Goal: Task Accomplishment & Management: Use online tool/utility

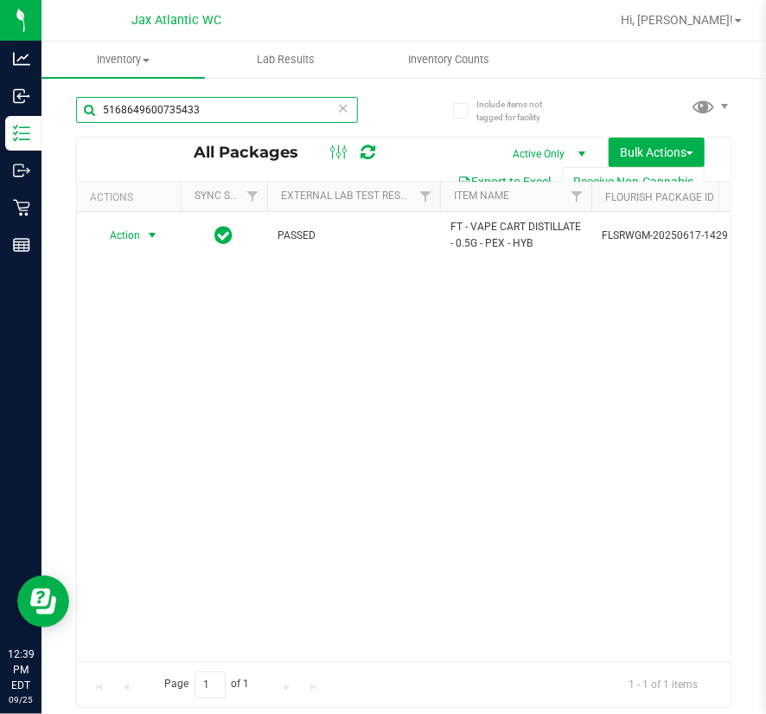
click at [225, 114] on input "5168649600735433" at bounding box center [217, 110] width 282 height 26
click at [221, 112] on input "5168649600735433" at bounding box center [217, 110] width 282 height 26
click at [349, 106] on icon at bounding box center [343, 107] width 12 height 21
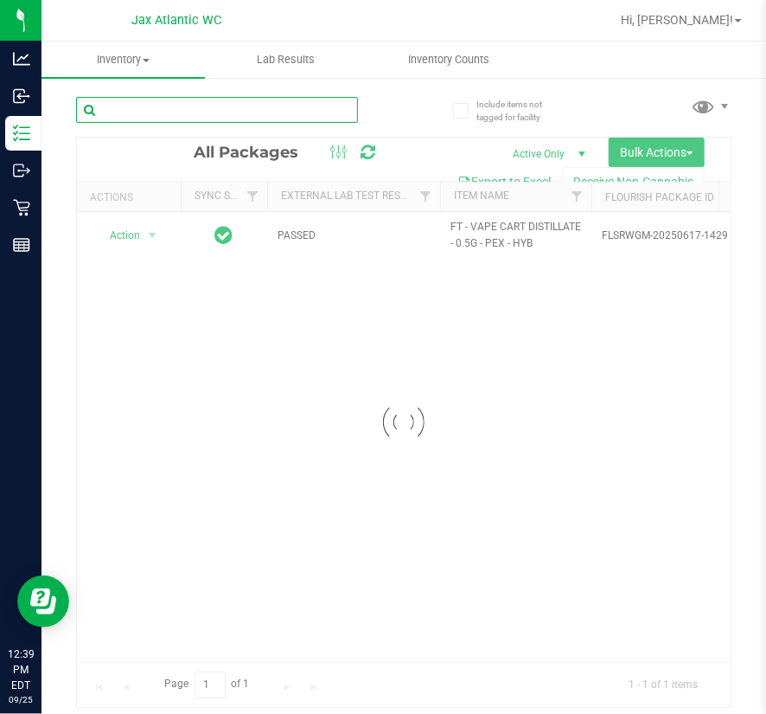
click at [210, 112] on input "text" at bounding box center [217, 110] width 282 height 26
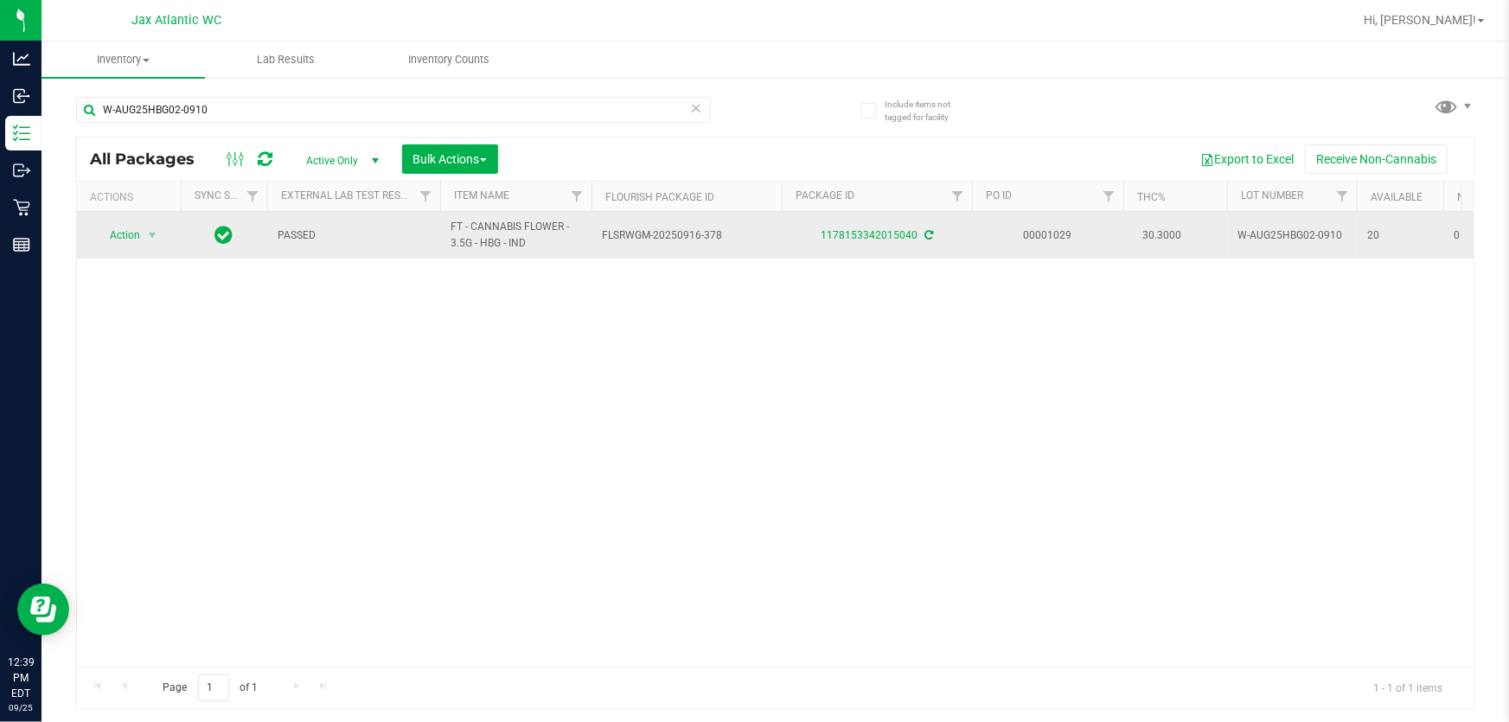
click at [130, 235] on span "Action" at bounding box center [117, 235] width 47 height 24
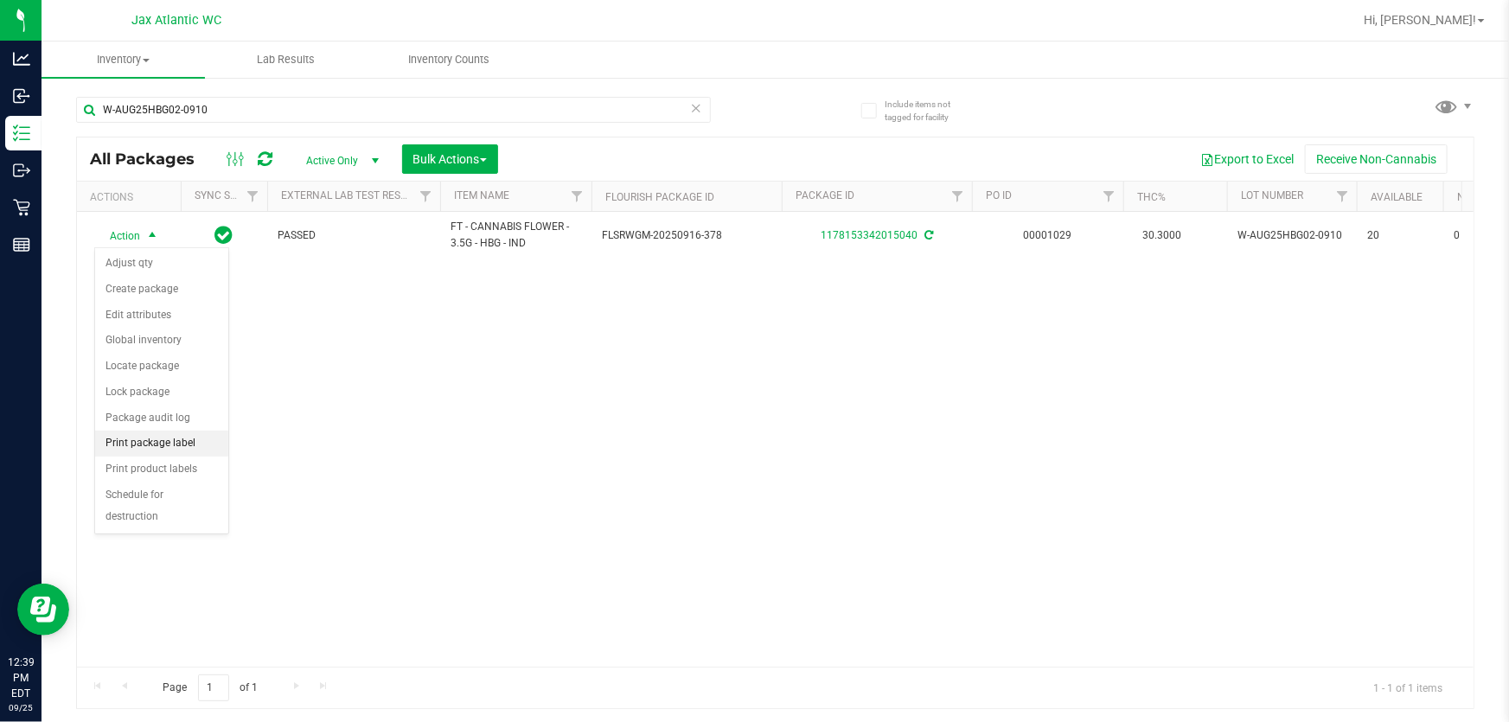
click at [189, 433] on li "Print package label" at bounding box center [161, 444] width 133 height 26
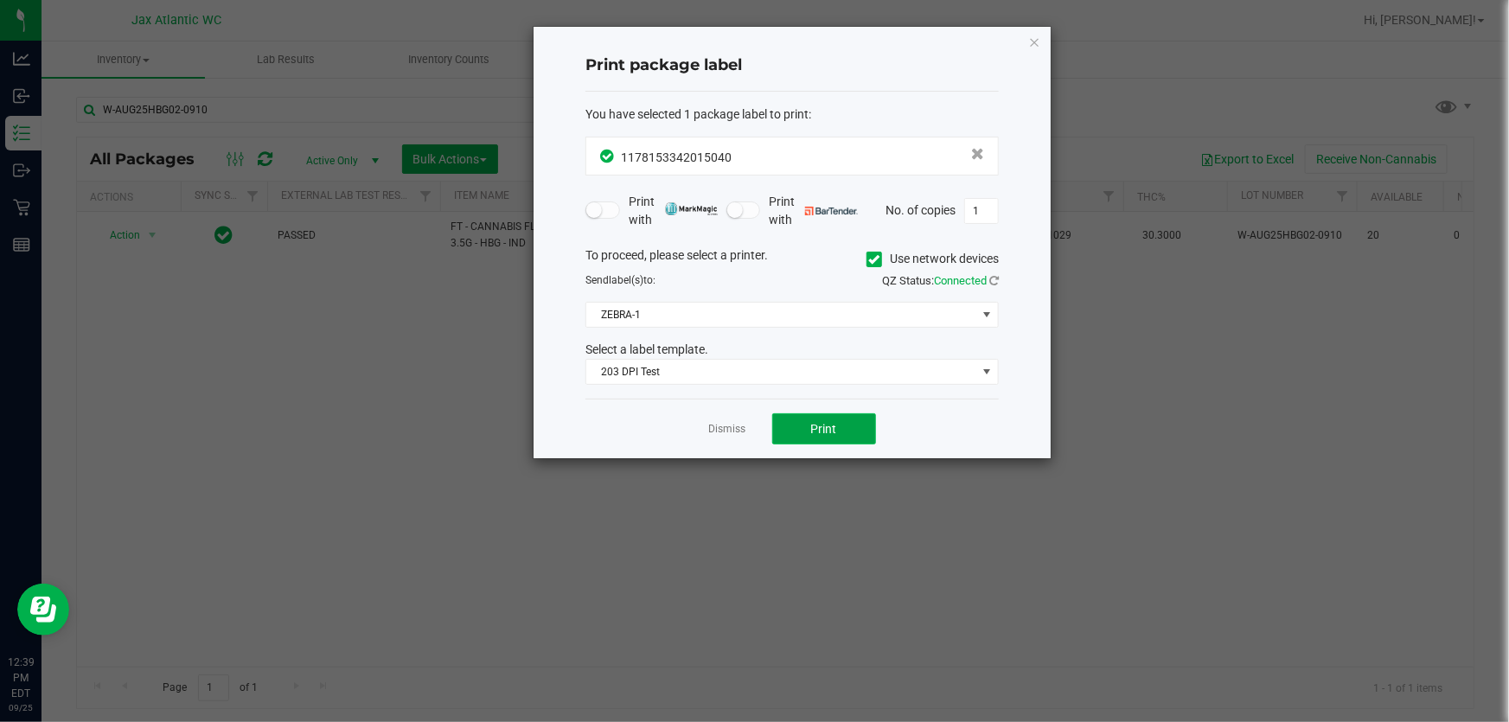
click at [765, 418] on button "Print" at bounding box center [824, 428] width 104 height 31
click at [733, 432] on link "Dismiss" at bounding box center [727, 429] width 37 height 15
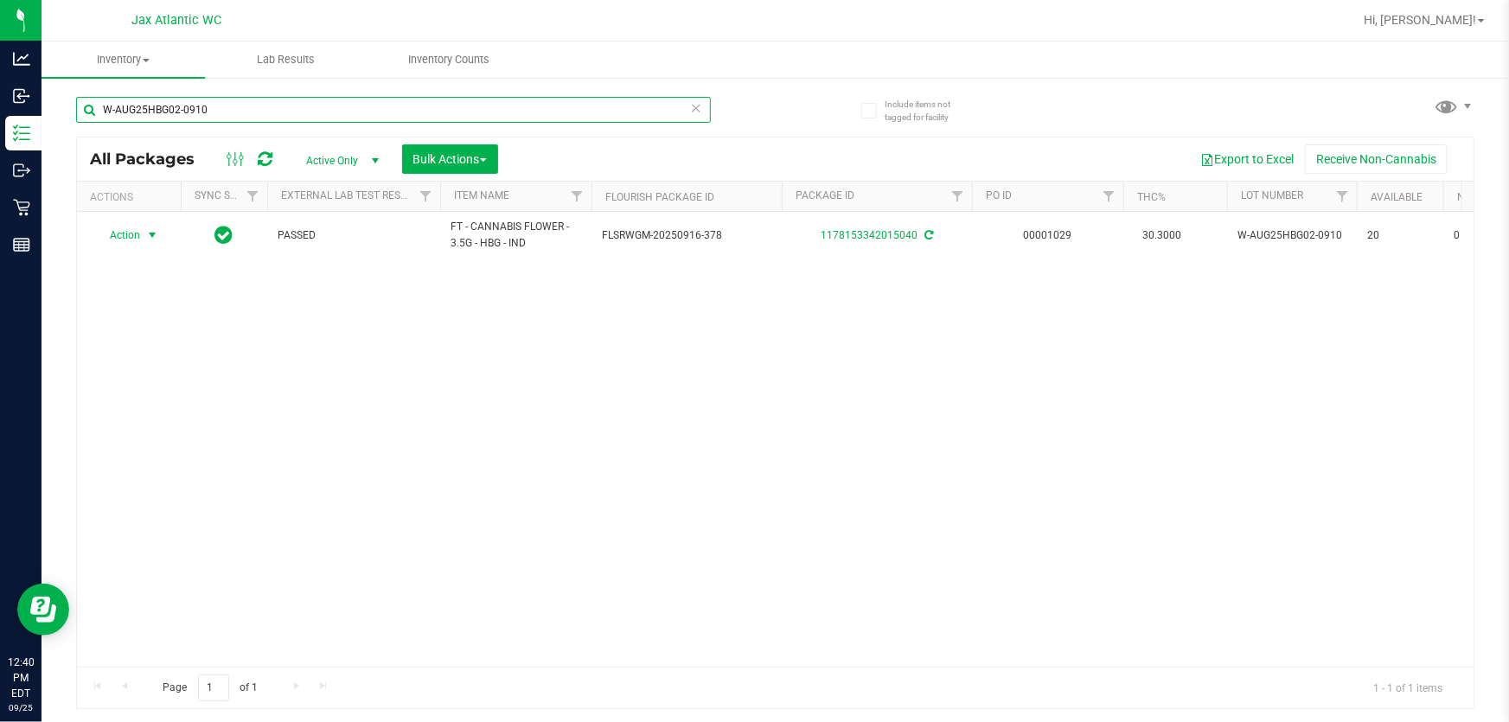
click at [340, 117] on input "W-AUG25HBG02-0910" at bounding box center [393, 110] width 635 height 26
click at [413, 103] on input "W-AUG25HBG02-0910" at bounding box center [393, 110] width 635 height 26
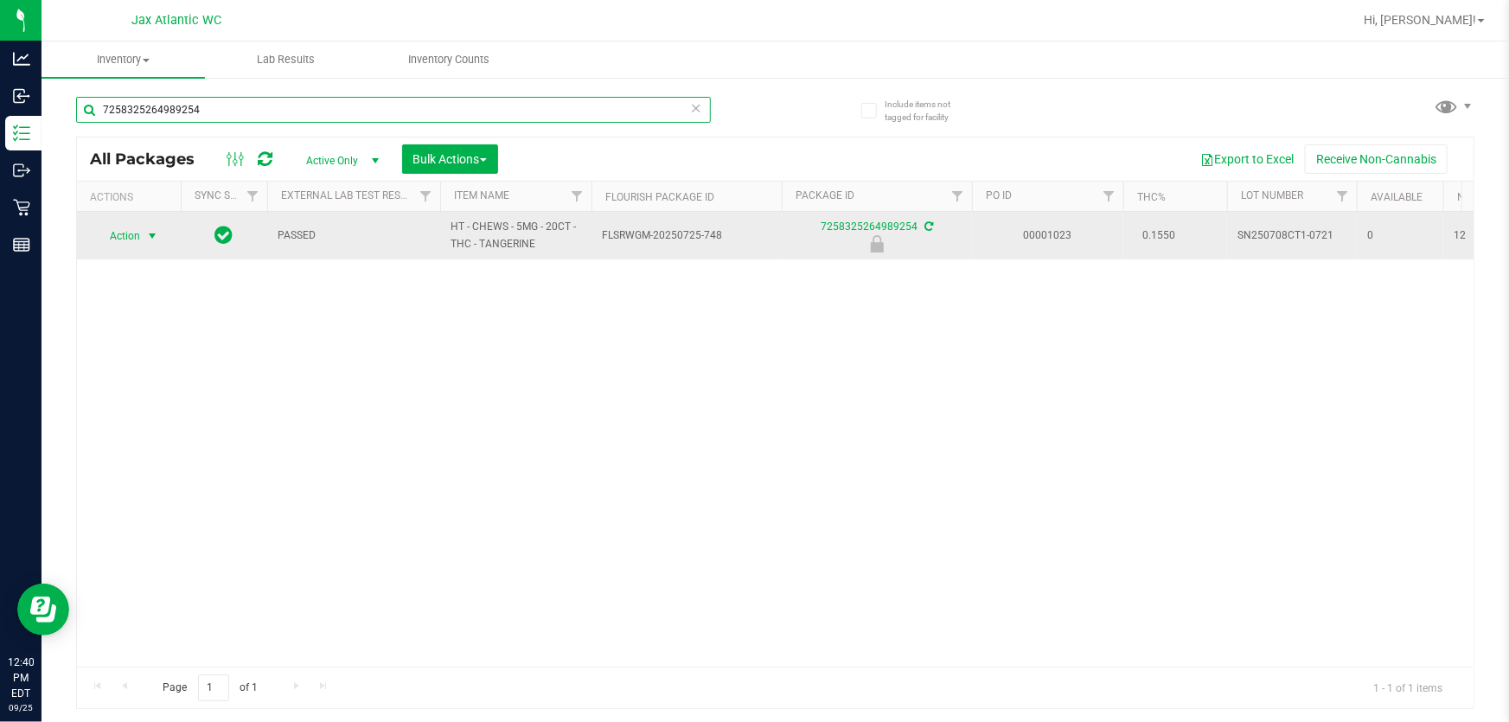
type input "7258325264989254"
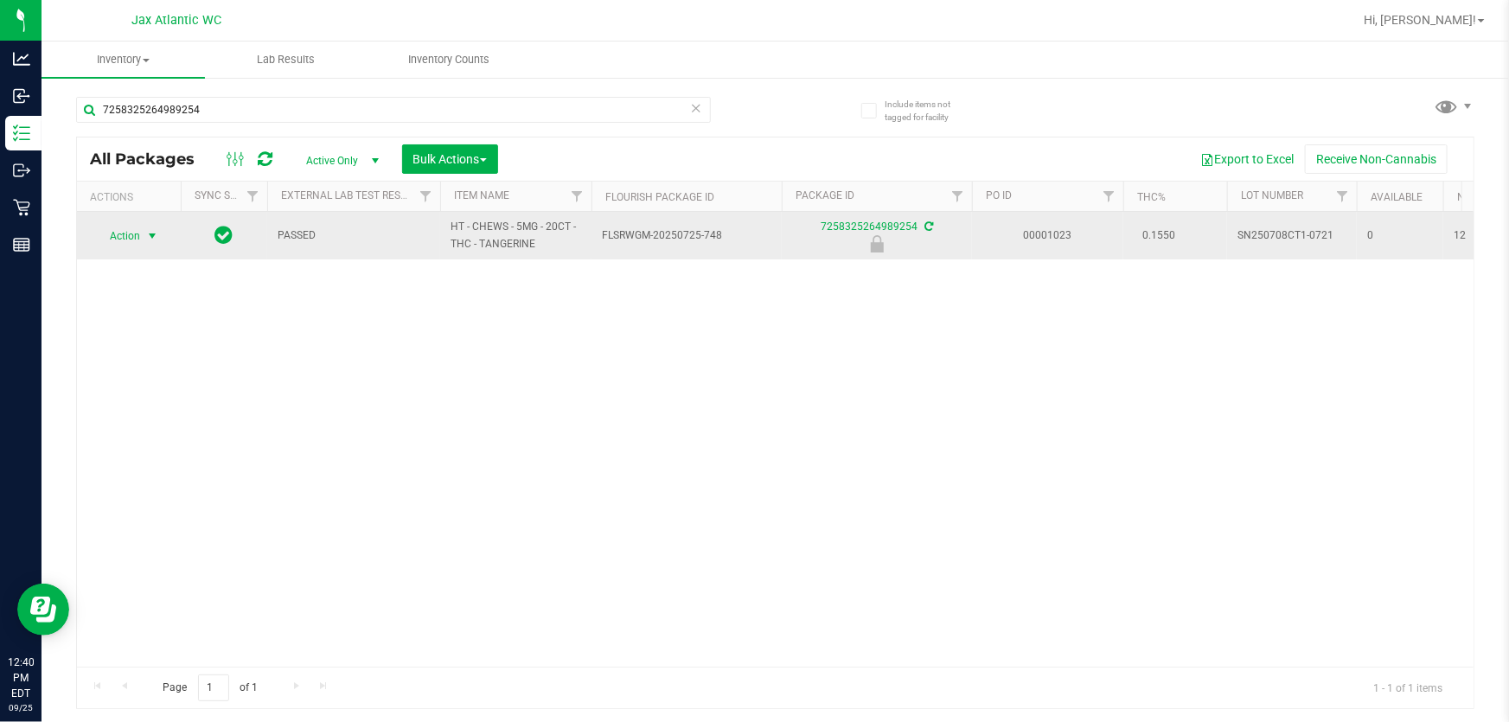
click at [153, 234] on span "select" at bounding box center [152, 236] width 14 height 14
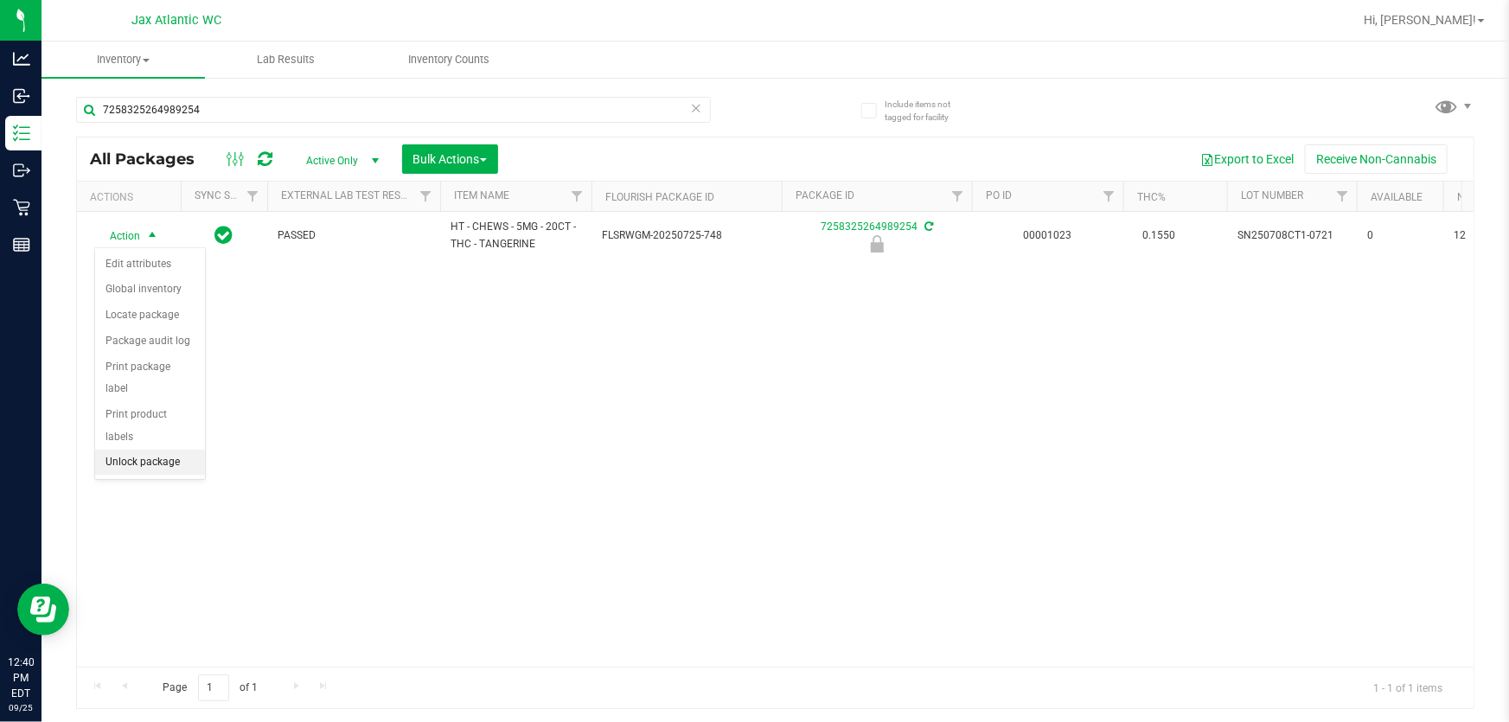
click at [120, 450] on li "Unlock package" at bounding box center [150, 463] width 110 height 26
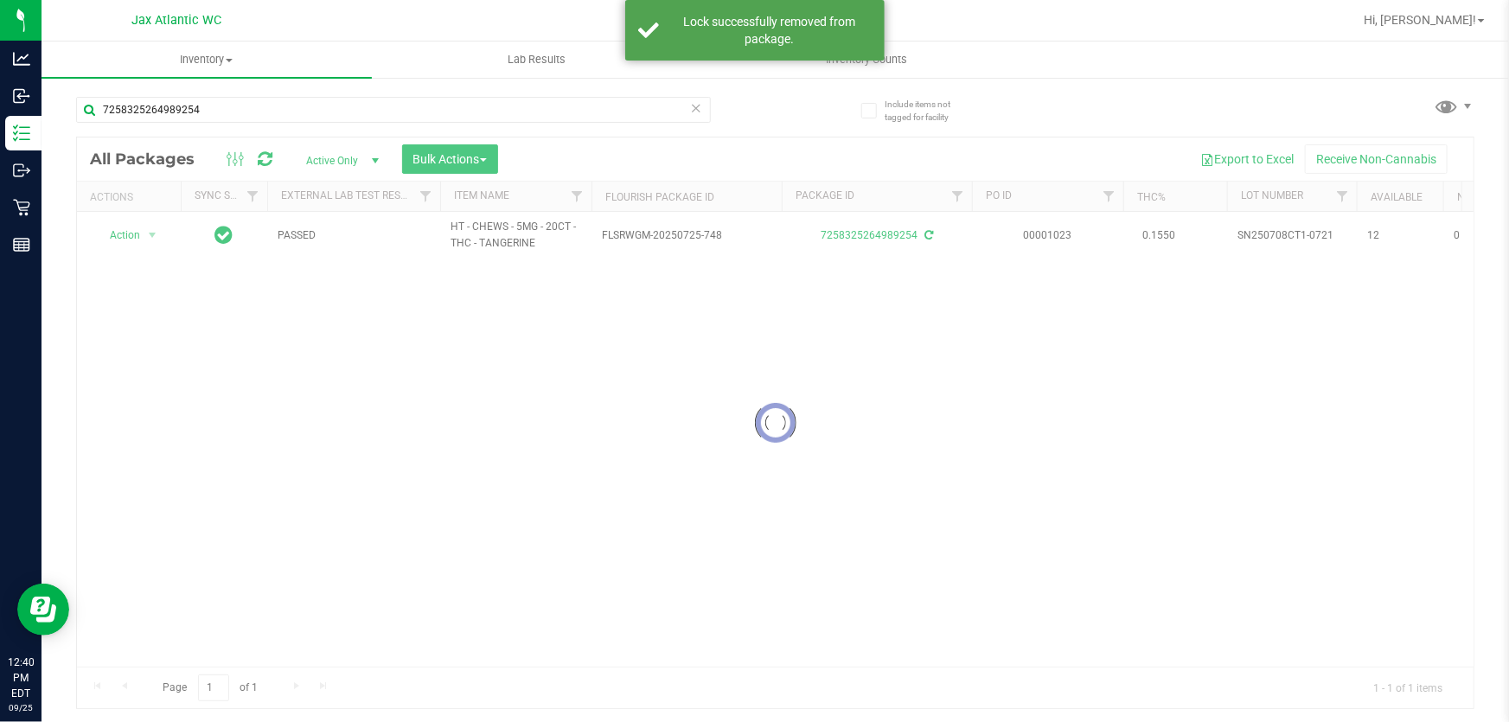
click at [136, 240] on div at bounding box center [775, 423] width 1397 height 571
click at [135, 234] on div at bounding box center [775, 423] width 1397 height 571
click at [146, 240] on div at bounding box center [775, 423] width 1397 height 571
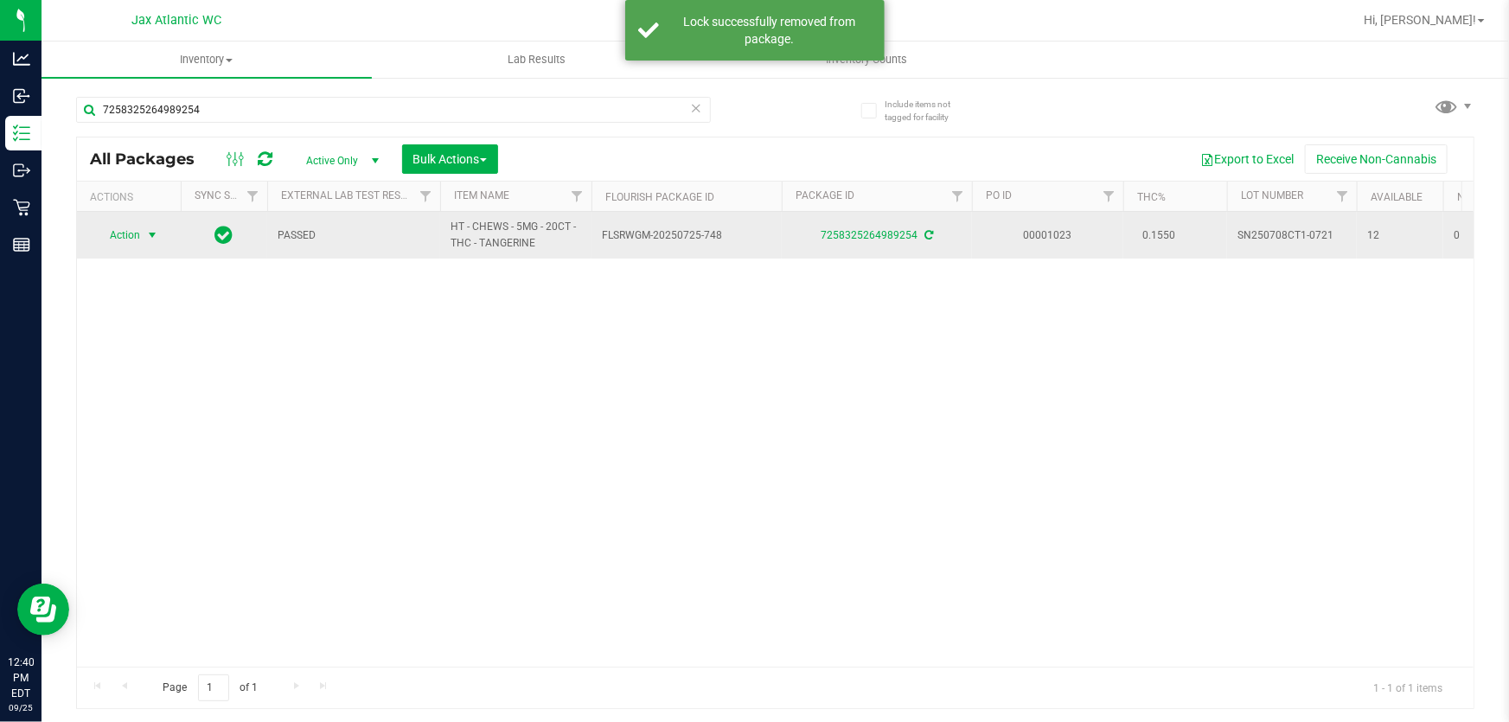
click at [149, 234] on span "select" at bounding box center [152, 235] width 14 height 14
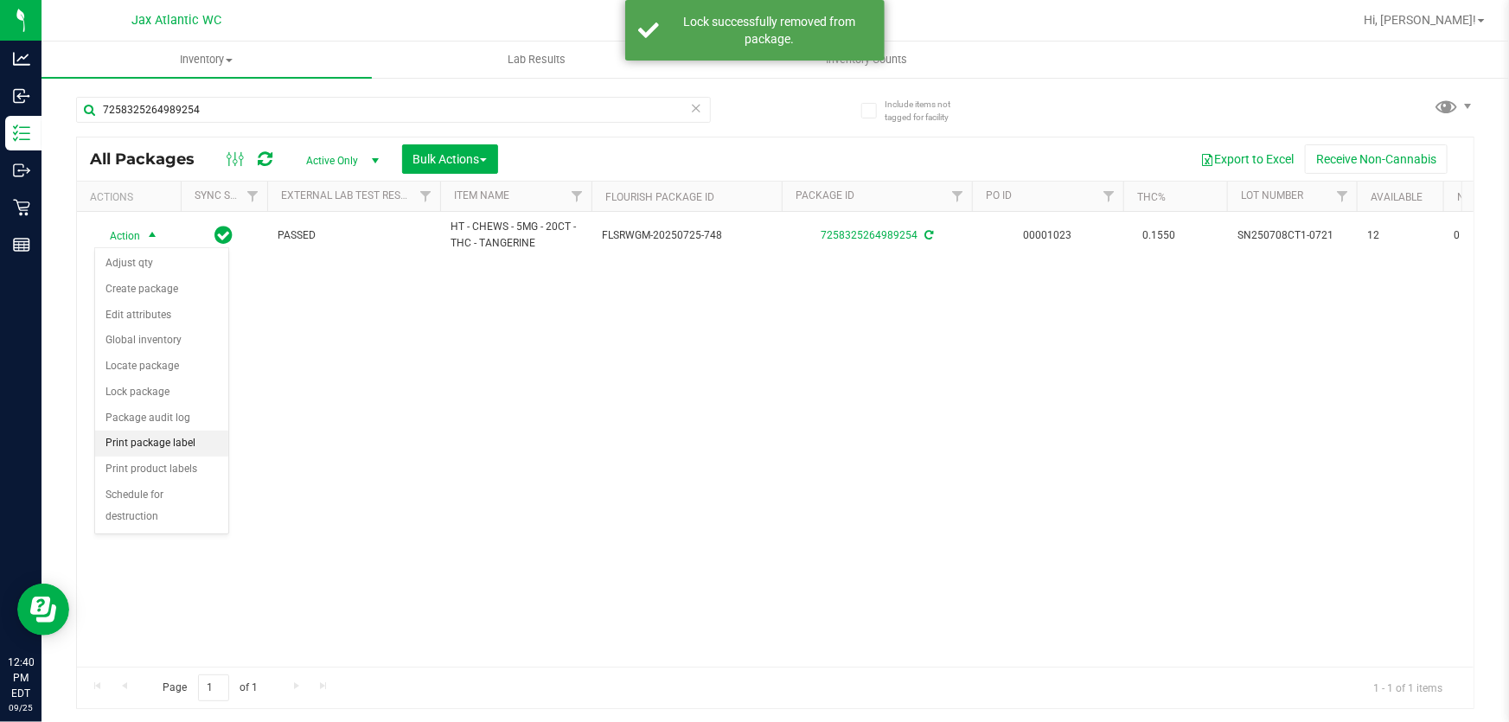
click at [163, 445] on li "Print package label" at bounding box center [161, 444] width 133 height 26
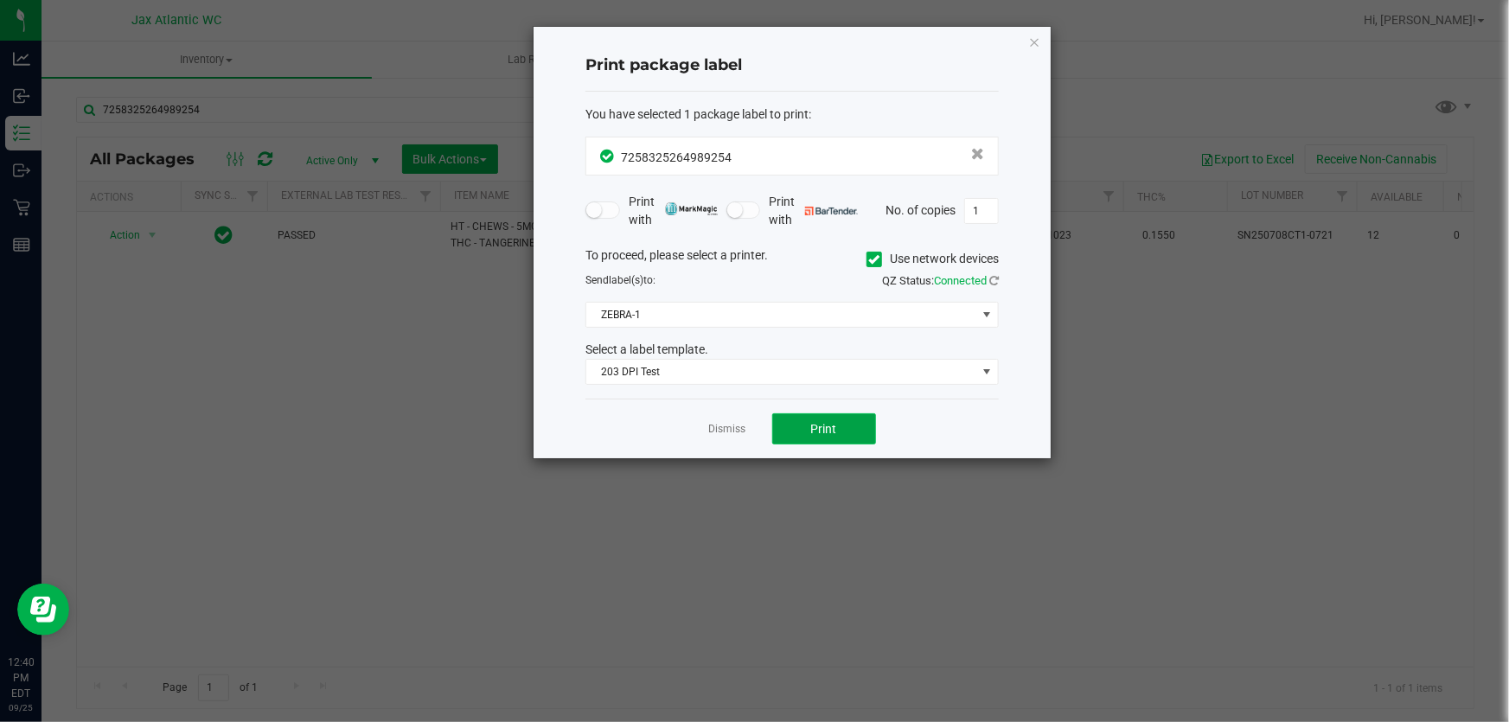
click at [765, 416] on button "Print" at bounding box center [824, 428] width 104 height 31
